Goal: Task Accomplishment & Management: Manage account settings

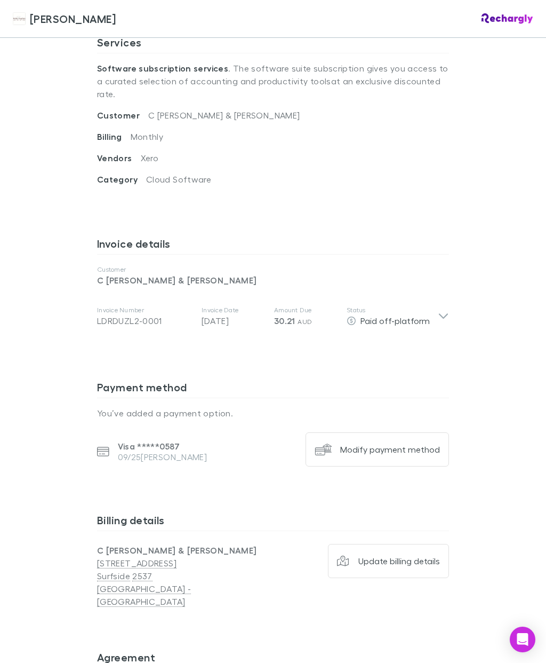
scroll to position [398, 0]
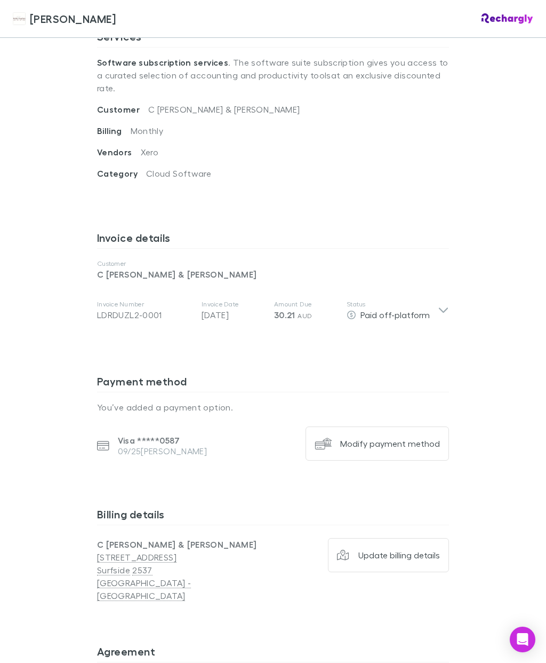
click at [162, 446] on p "09/25 [PERSON_NAME]" at bounding box center [163, 451] width 90 height 11
click at [381, 438] on div "Modify payment method" at bounding box center [390, 443] width 100 height 11
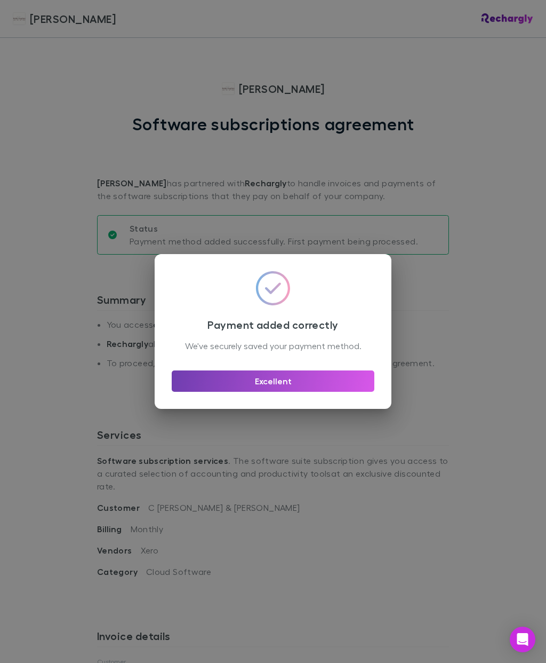
click at [308, 387] on button "Excellent" at bounding box center [273, 380] width 203 height 21
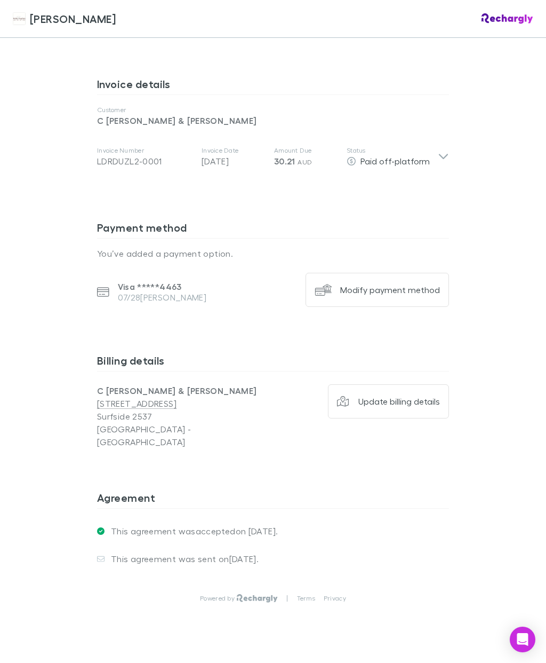
scroll to position [551, 0]
